Goal: Communication & Community: Answer question/provide support

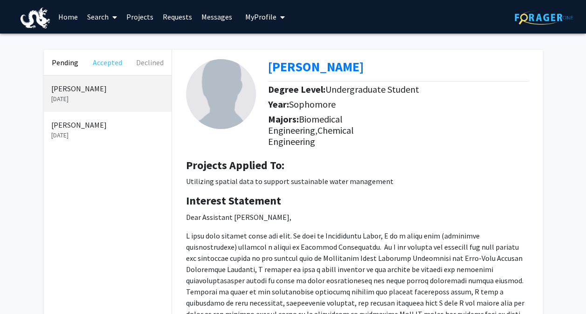
click at [107, 58] on button "Accepted" at bounding box center [107, 62] width 42 height 25
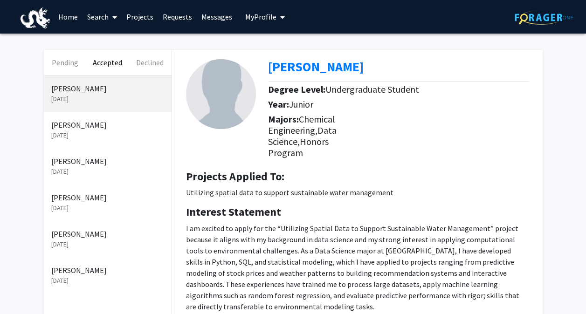
click at [212, 12] on link "Messages" at bounding box center [217, 16] width 40 height 33
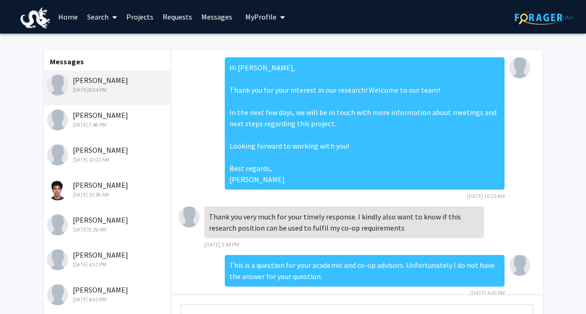
scroll to position [344, 0]
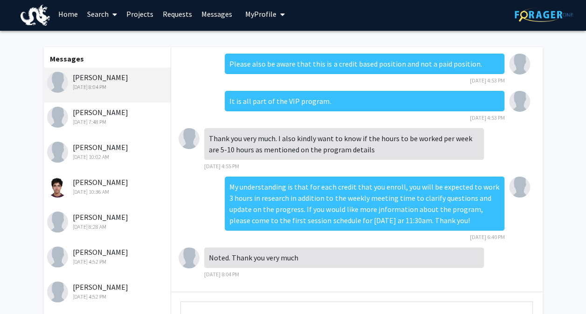
scroll to position [111, 0]
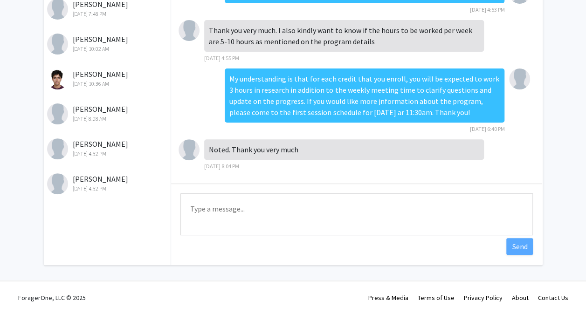
click at [268, 212] on textarea "Type a message" at bounding box center [356, 214] width 352 height 42
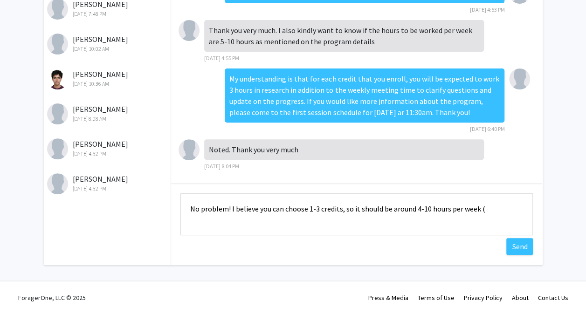
click at [418, 209] on textarea "No problem! I believe you can choose 1-3 credits, so it should be around 4-10 h…" at bounding box center [356, 214] width 352 height 42
click at [482, 211] on textarea "No problem! I believe you can choose 1-3 credits, so it should be around 4-10 h…" at bounding box center [356, 214] width 352 height 42
click at [253, 219] on textarea "No problem! I believe you can choose 1-3 credits, so it should be around 4-10 h…" at bounding box center [356, 214] width 352 height 42
click at [343, 220] on textarea "No problem! I believe you can choose 1-3 credits, so it should be around 4-10 h…" at bounding box center [356, 214] width 352 height 42
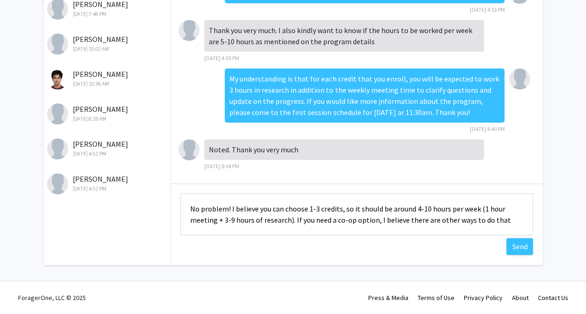
click at [245, 226] on textarea "No problem! I believe you can choose 1-3 credits, so it should be around 4-10 h…" at bounding box center [356, 214] width 352 height 42
click at [512, 216] on textarea "No problem! I believe you can choose 1-3 credits, so it should be around 4-10 h…" at bounding box center [356, 214] width 352 height 42
click at [451, 228] on textarea "No problem! I believe you can choose 1-3 credits, so it should be around 4-10 h…" at bounding box center [356, 214] width 352 height 42
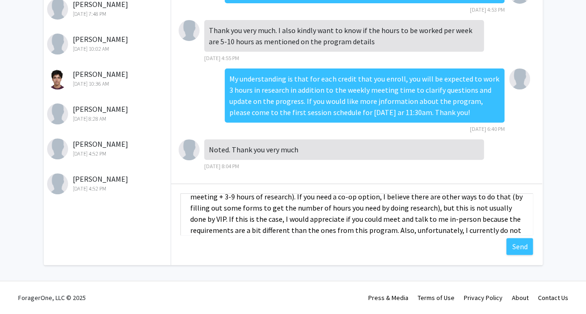
scroll to position [34, 0]
click at [476, 232] on textarea "No problem! I believe you can choose 1-3 credits, so it should be around 4-10 h…" at bounding box center [356, 214] width 352 height 42
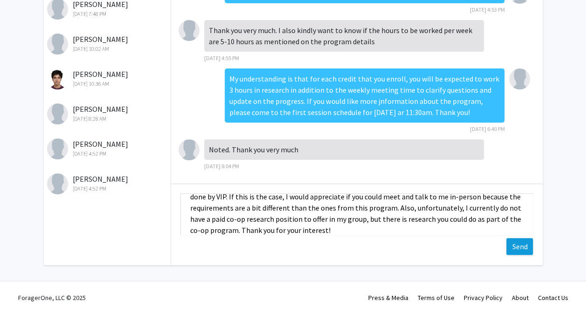
type textarea "No problem! I believe you can choose 1-3 credits, so it should be around 4-10 h…"
click at [527, 247] on button "Send" at bounding box center [519, 246] width 27 height 17
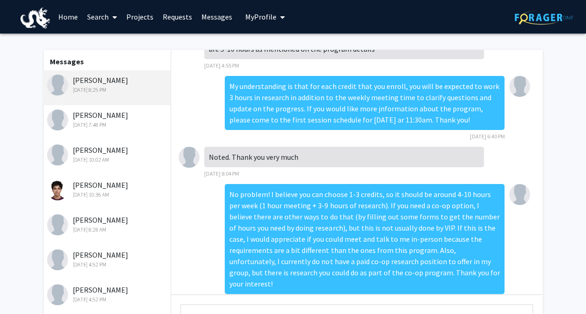
scroll to position [460, 0]
